Goal: Connect with others: Connect with others

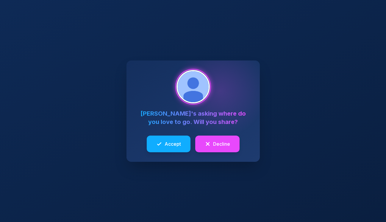
drag, startPoint x: 0, startPoint y: 0, endPoint x: 246, endPoint y: 176, distance: 302.2
click at [269, 185] on div "[PERSON_NAME] 's asking where do you love to go. Will you share? Accept Decline" at bounding box center [193, 111] width 386 height 222
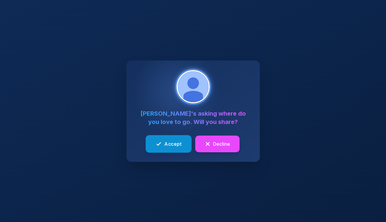
click at [172, 143] on span "Accept" at bounding box center [172, 143] width 17 height 7
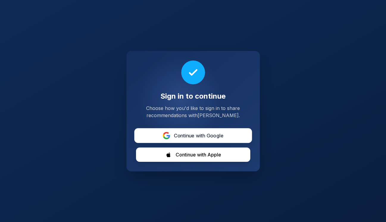
click at [187, 136] on span "Continue with Google" at bounding box center [198, 134] width 50 height 7
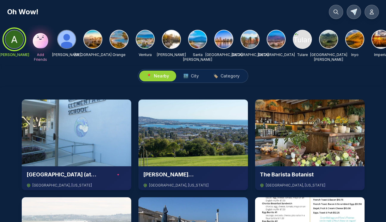
click at [68, 41] on img at bounding box center [67, 39] width 18 height 18
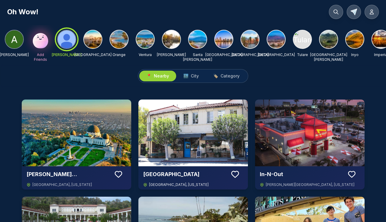
click at [234, 172] on icon at bounding box center [234, 173] width 9 height 9
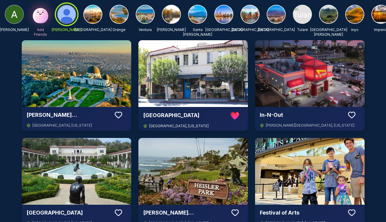
scroll to position [75, 0]
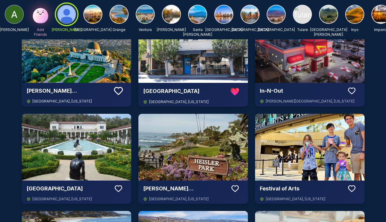
click at [120, 89] on icon at bounding box center [118, 90] width 11 height 11
click at [118, 188] on icon at bounding box center [118, 187] width 9 height 9
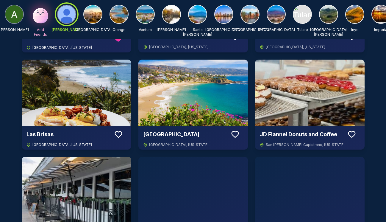
scroll to position [227, 0]
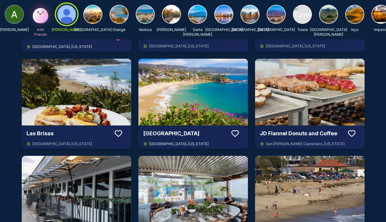
click at [236, 129] on icon at bounding box center [234, 133] width 9 height 9
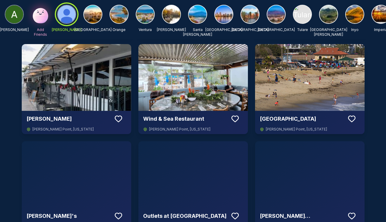
scroll to position [396, 0]
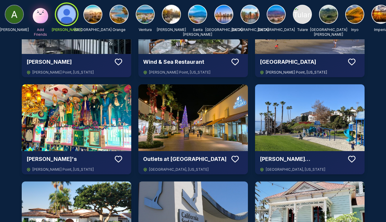
click at [351, 61] on icon at bounding box center [351, 61] width 9 height 9
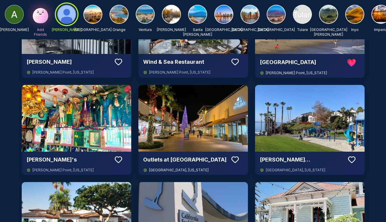
click at [234, 158] on icon at bounding box center [234, 159] width 9 height 9
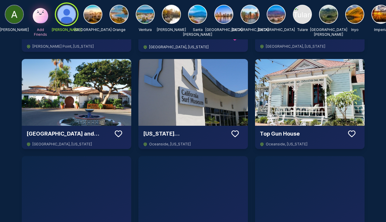
scroll to position [521, 0]
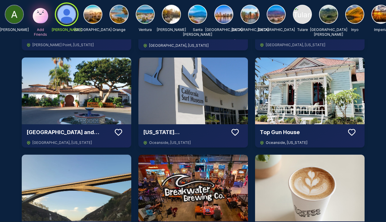
click at [354, 132] on icon at bounding box center [351, 132] width 9 height 9
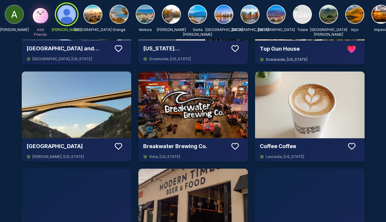
scroll to position [606, 0]
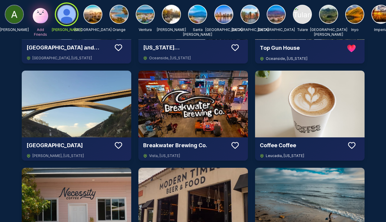
click at [353, 145] on icon at bounding box center [351, 145] width 9 height 9
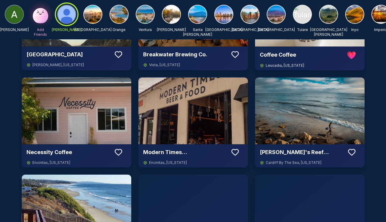
scroll to position [698, 0]
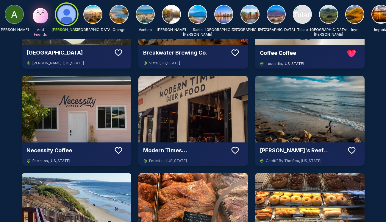
click at [121, 149] on icon at bounding box center [118, 150] width 9 height 9
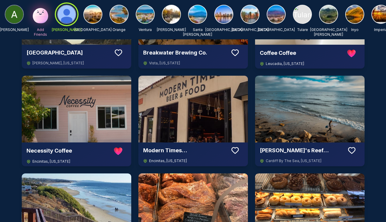
click at [240, 153] on button at bounding box center [234, 150] width 11 height 11
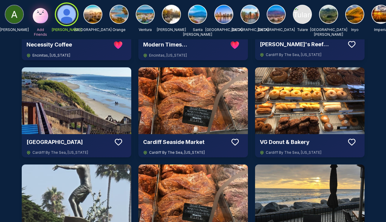
scroll to position [805, 0]
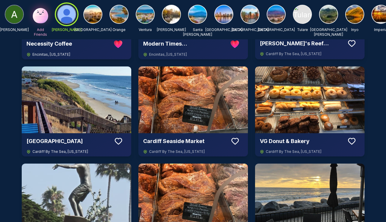
click at [118, 140] on icon at bounding box center [118, 140] width 9 height 9
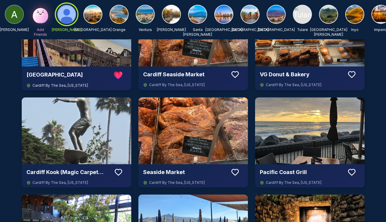
scroll to position [925, 0]
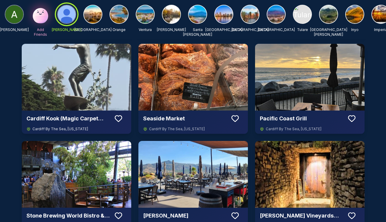
click at [120, 117] on icon at bounding box center [118, 118] width 9 height 9
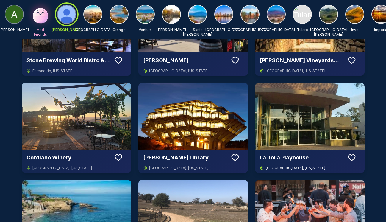
scroll to position [1081, 0]
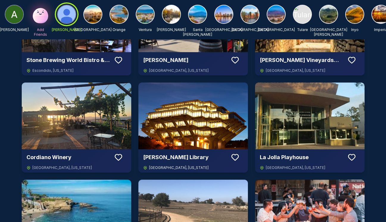
click at [237, 158] on icon at bounding box center [234, 157] width 7 height 6
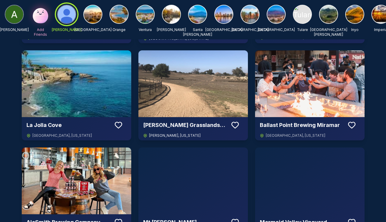
scroll to position [1216, 0]
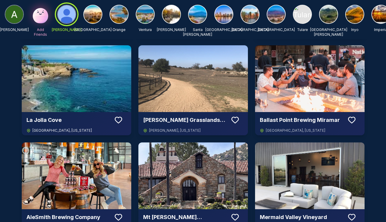
click at [113, 120] on button at bounding box center [118, 119] width 11 height 11
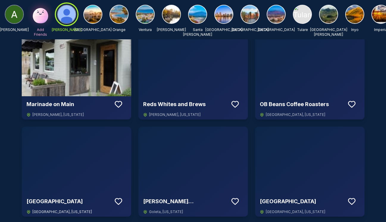
scroll to position [1629, 0]
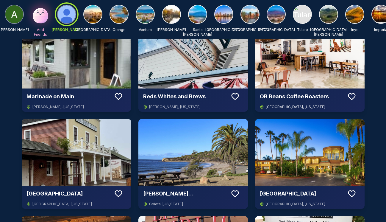
click at [353, 96] on icon at bounding box center [351, 96] width 9 height 9
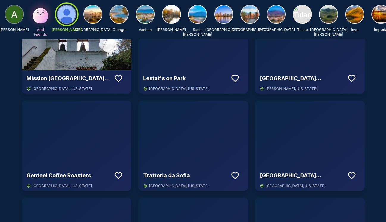
scroll to position [2033, 0]
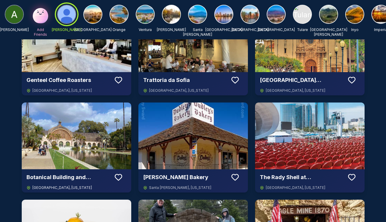
click at [116, 176] on icon at bounding box center [118, 176] width 9 height 9
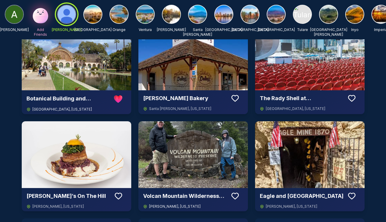
scroll to position [2120, 0]
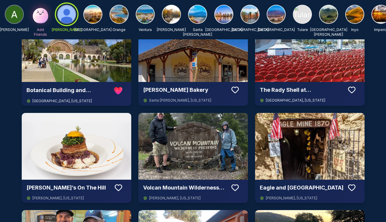
click at [351, 88] on icon at bounding box center [351, 89] width 9 height 9
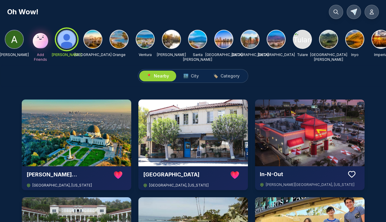
scroll to position [0, 0]
